Goal: Task Accomplishment & Management: Complete application form

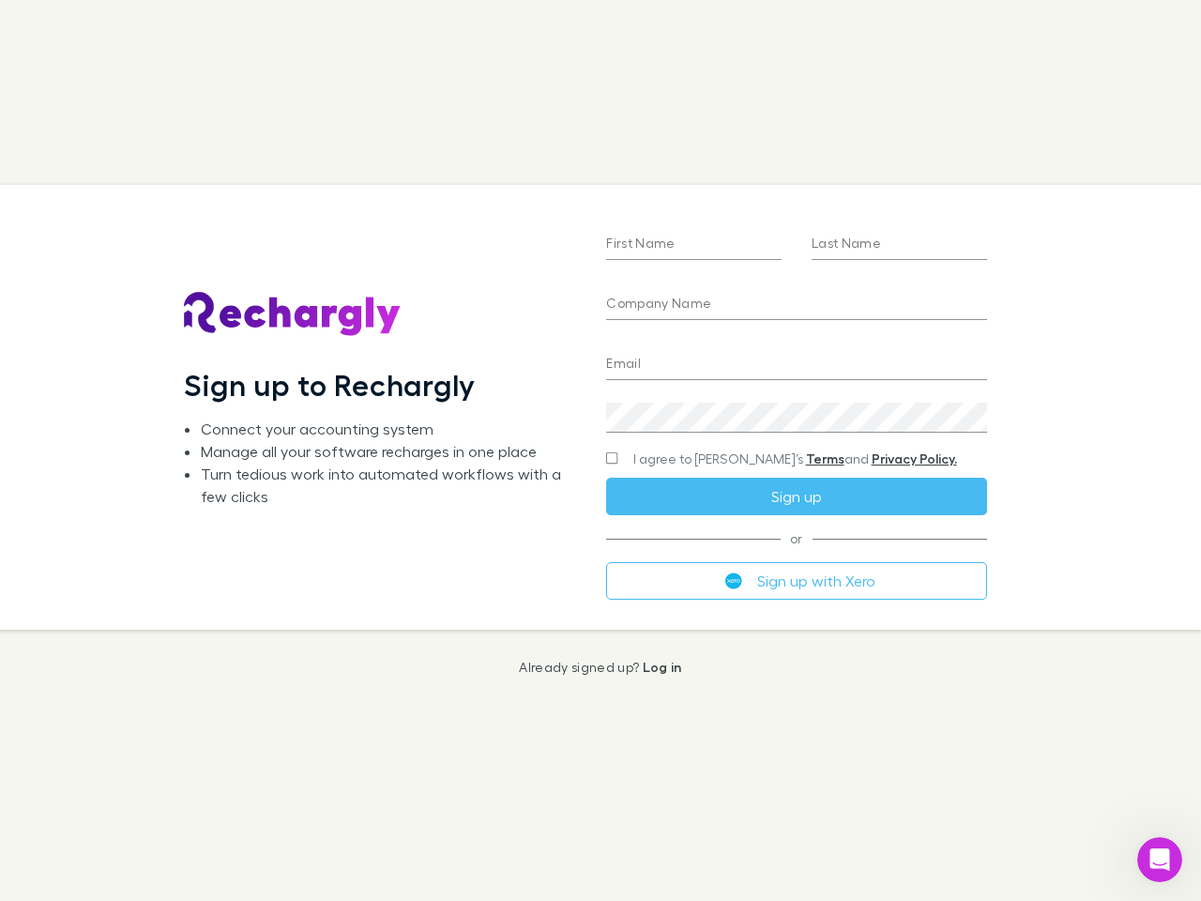
click at [601, 450] on div "First Name Last Name Company Name Email Create a password I agree to Rechargly’…" at bounding box center [796, 407] width 410 height 444
click at [694, 245] on input "First Name" at bounding box center [694, 245] width 176 height 30
click at [899, 245] on input "Last Name" at bounding box center [900, 245] width 176 height 30
click at [796, 305] on input "Company Name" at bounding box center [796, 305] width 380 height 30
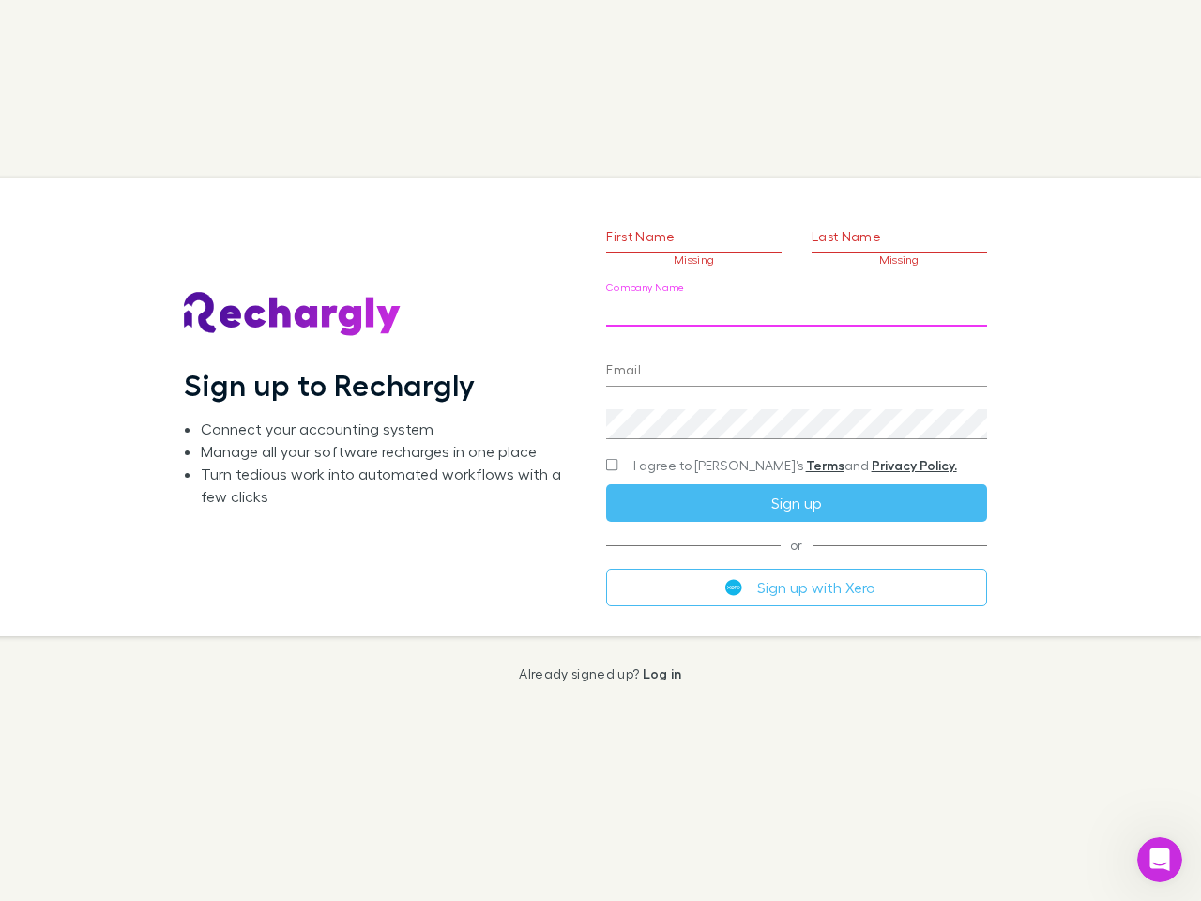
click at [796, 365] on input "Email" at bounding box center [796, 372] width 380 height 30
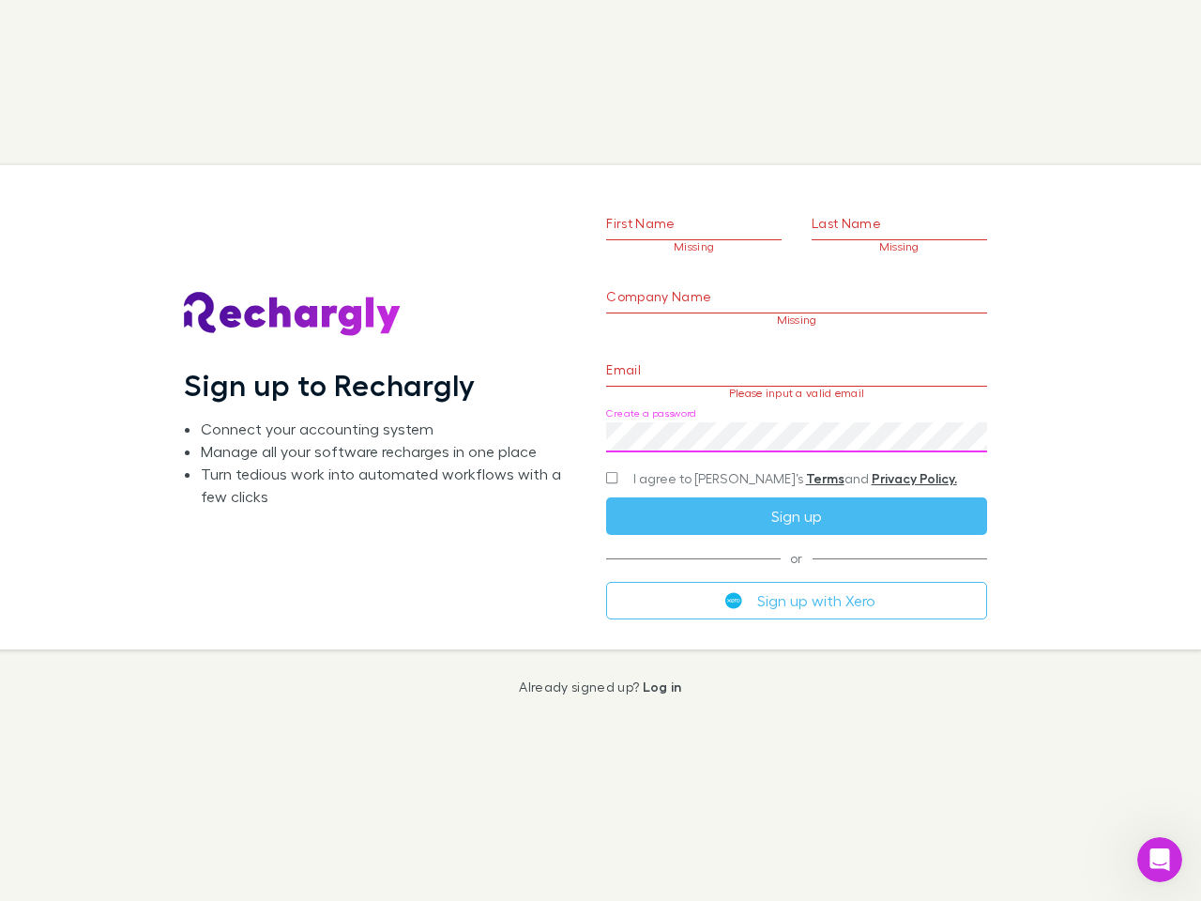
click at [796, 418] on div "Create a password" at bounding box center [796, 429] width 380 height 45
click at [759, 459] on form "First Name Missing Last Name Missing Company Name Missing Email Please input a …" at bounding box center [796, 384] width 380 height 468
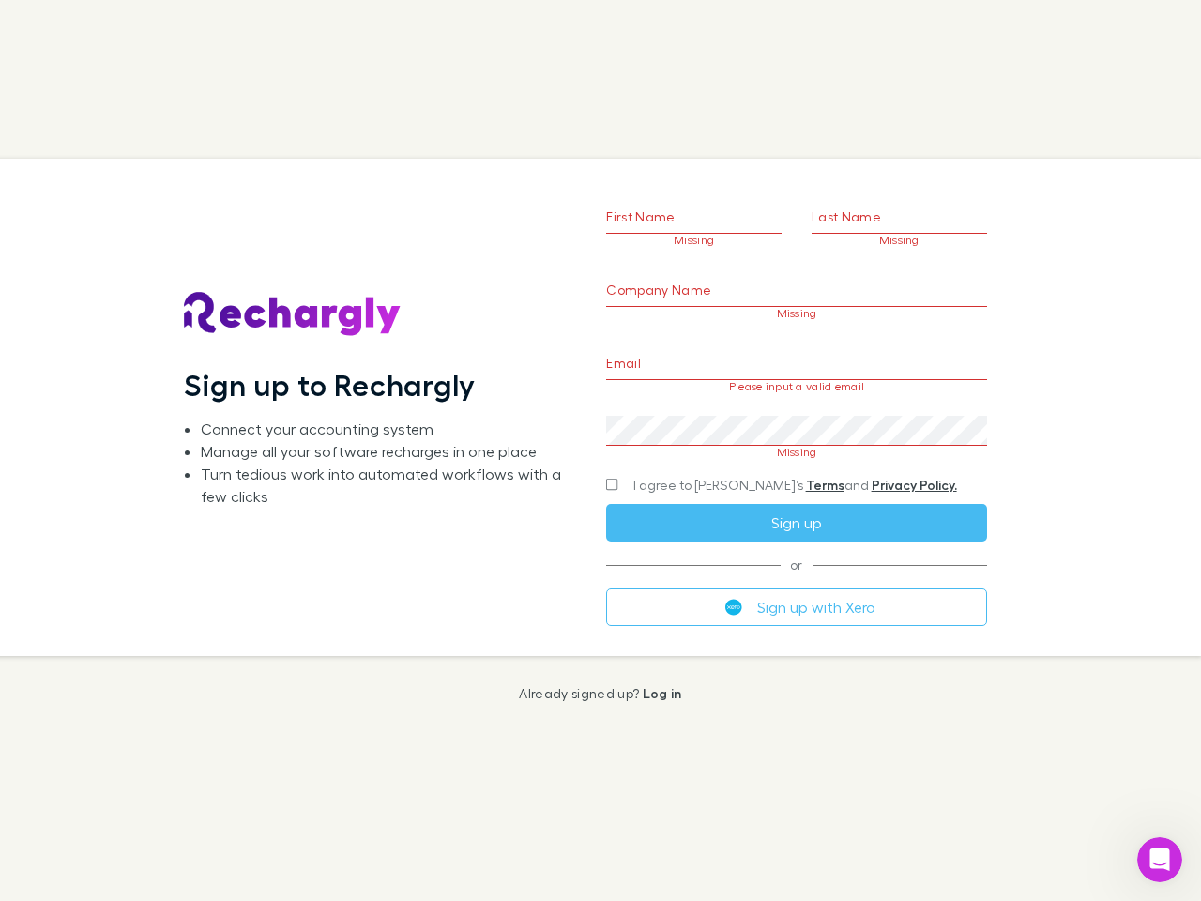
click at [796, 496] on div "I agree to [PERSON_NAME]’s Terms and Privacy Policy." at bounding box center [796, 485] width 380 height 23
click at [796, 581] on form "First Name Missing Last Name Missing Company Name Missing Email Please input a …" at bounding box center [796, 384] width 380 height 481
click at [1160, 860] on icon "Open Intercom Messenger" at bounding box center [1160, 860] width 31 height 31
